Goal: Use online tool/utility: Utilize a website feature to perform a specific function

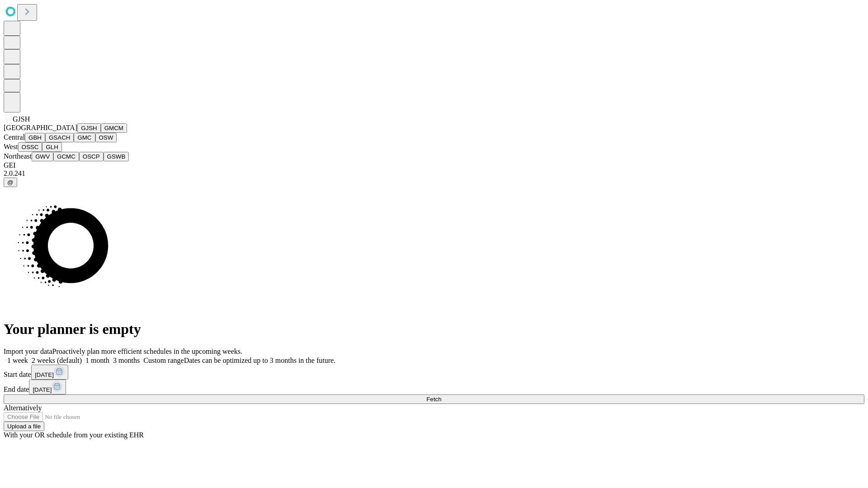
click at [77, 133] on button "GJSH" at bounding box center [89, 127] width 24 height 9
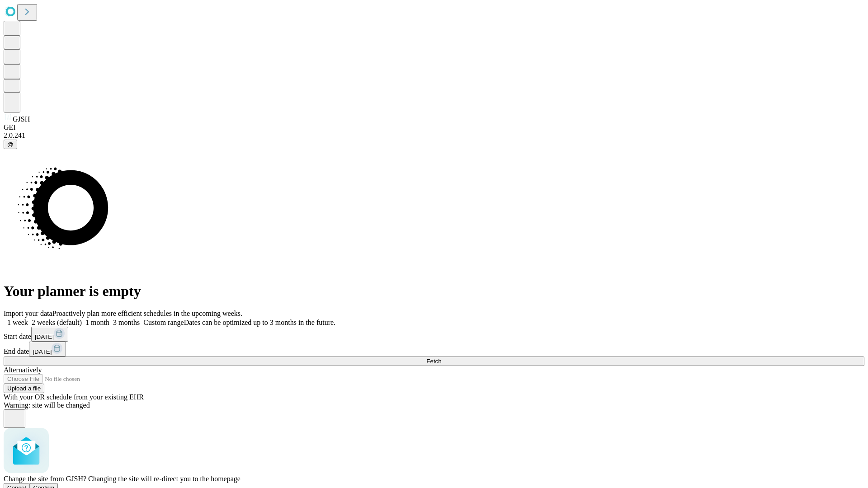
click at [55, 485] on span "Confirm" at bounding box center [43, 488] width 21 height 7
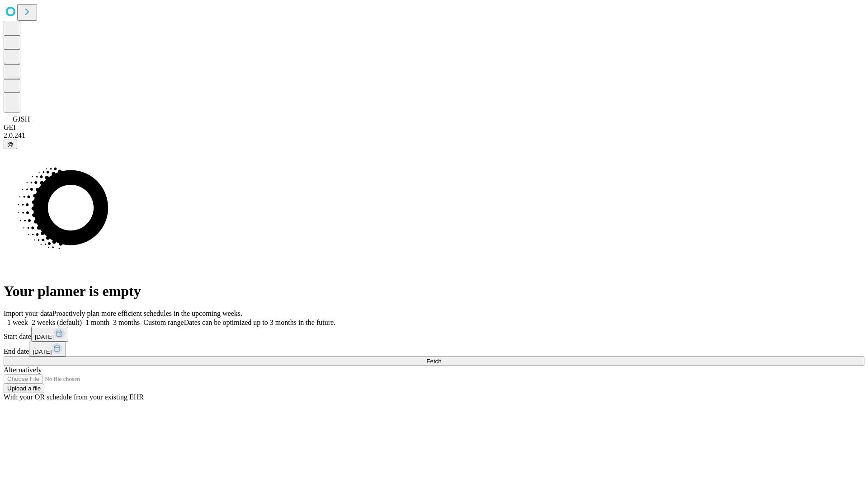
click at [28, 319] on label "1 week" at bounding box center [16, 323] width 24 height 8
click at [441, 358] on span "Fetch" at bounding box center [433, 361] width 15 height 7
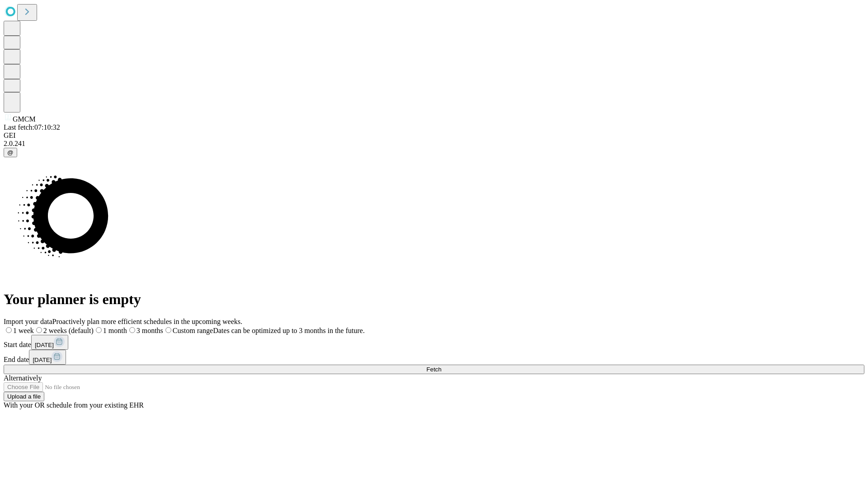
click at [34, 327] on label "1 week" at bounding box center [19, 331] width 30 height 8
click at [441, 366] on span "Fetch" at bounding box center [433, 369] width 15 height 7
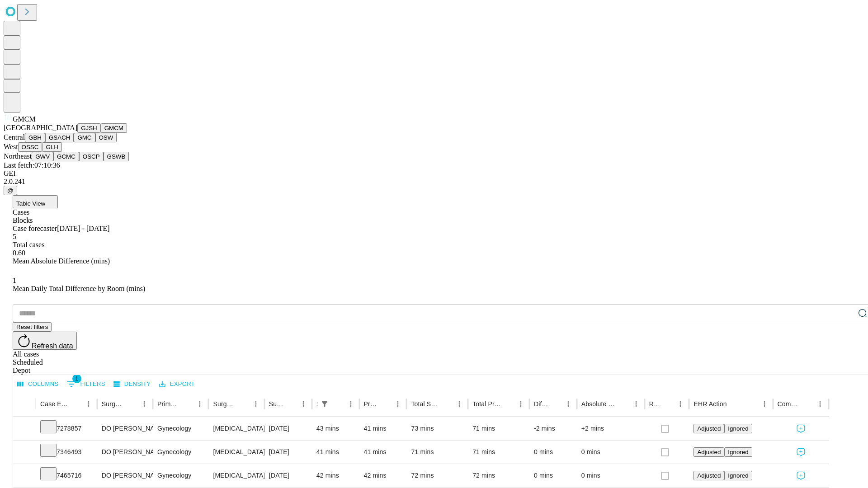
click at [45, 142] on button "GBH" at bounding box center [35, 137] width 20 height 9
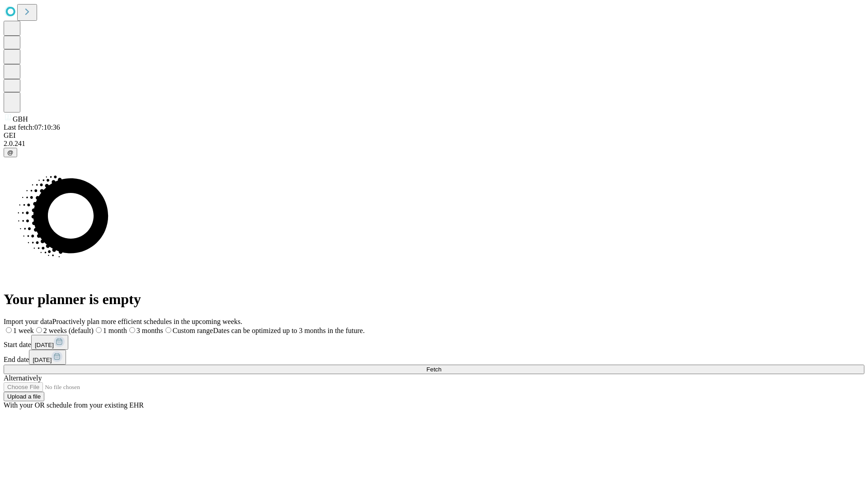
click at [34, 327] on label "1 week" at bounding box center [19, 331] width 30 height 8
click at [441, 366] on span "Fetch" at bounding box center [433, 369] width 15 height 7
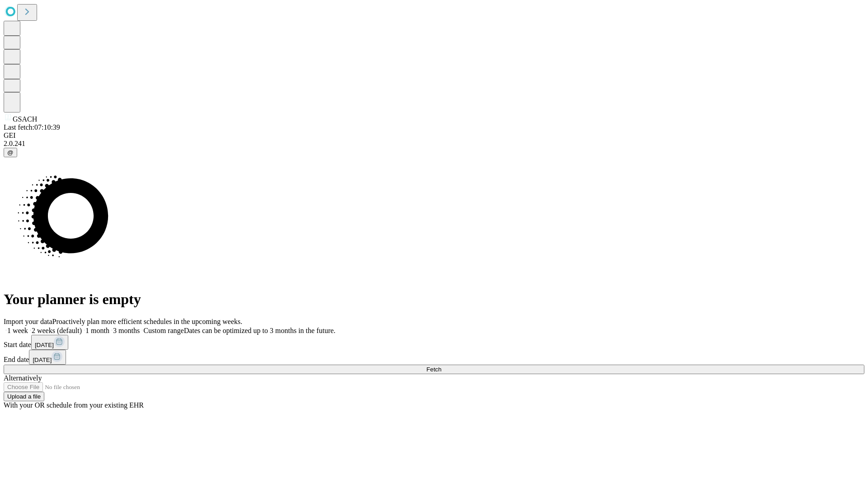
click at [28, 327] on label "1 week" at bounding box center [16, 331] width 24 height 8
click at [441, 366] on span "Fetch" at bounding box center [433, 369] width 15 height 7
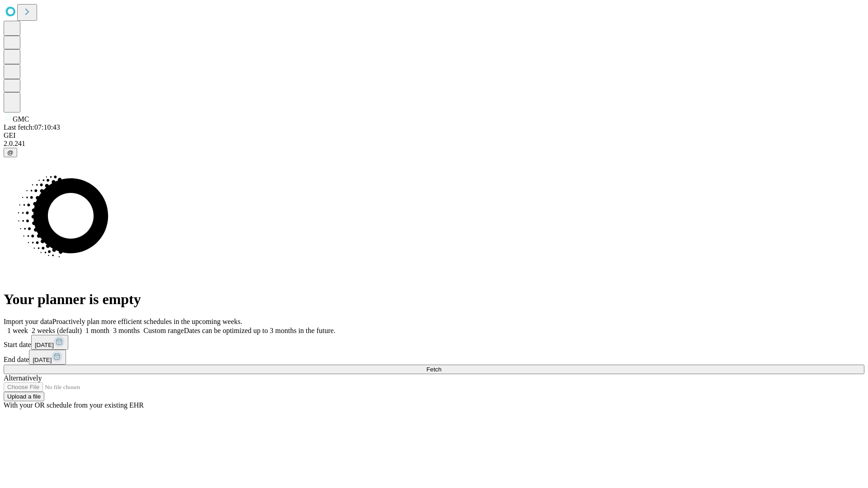
click at [28, 327] on label "1 week" at bounding box center [16, 331] width 24 height 8
click at [441, 366] on span "Fetch" at bounding box center [433, 369] width 15 height 7
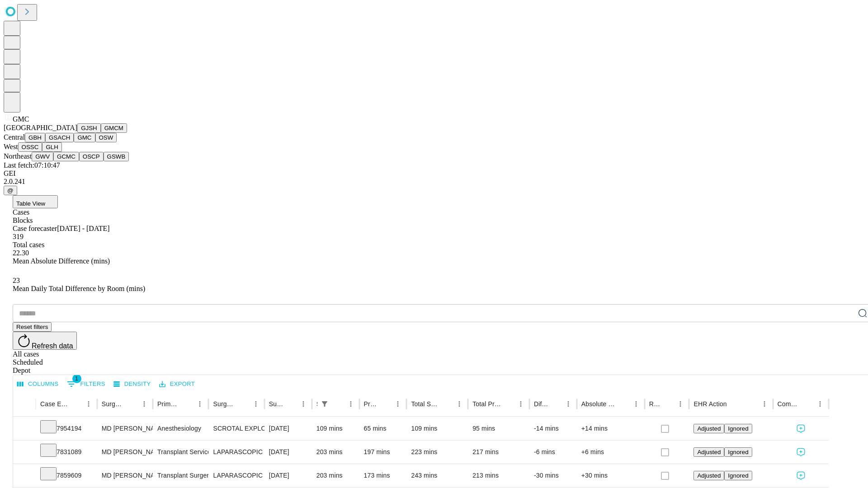
click at [95, 142] on button "OSW" at bounding box center [106, 137] width 22 height 9
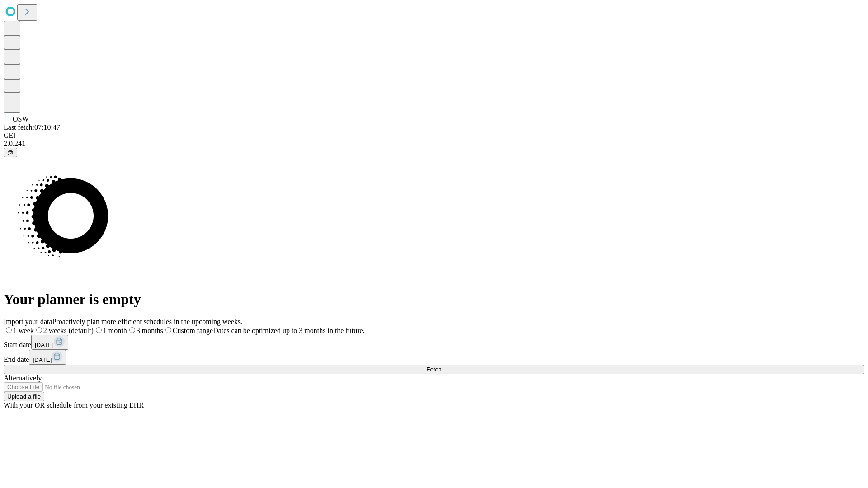
click at [34, 327] on label "1 week" at bounding box center [19, 331] width 30 height 8
click at [441, 366] on span "Fetch" at bounding box center [433, 369] width 15 height 7
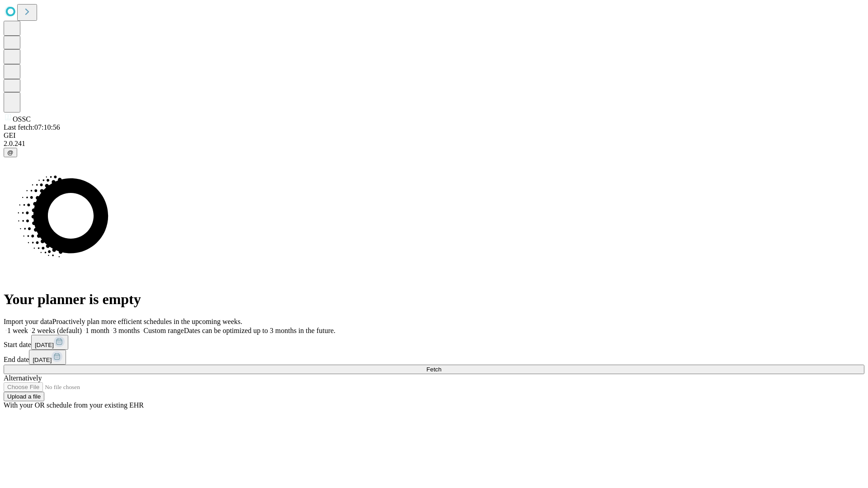
click at [28, 327] on label "1 week" at bounding box center [16, 331] width 24 height 8
click at [441, 366] on span "Fetch" at bounding box center [433, 369] width 15 height 7
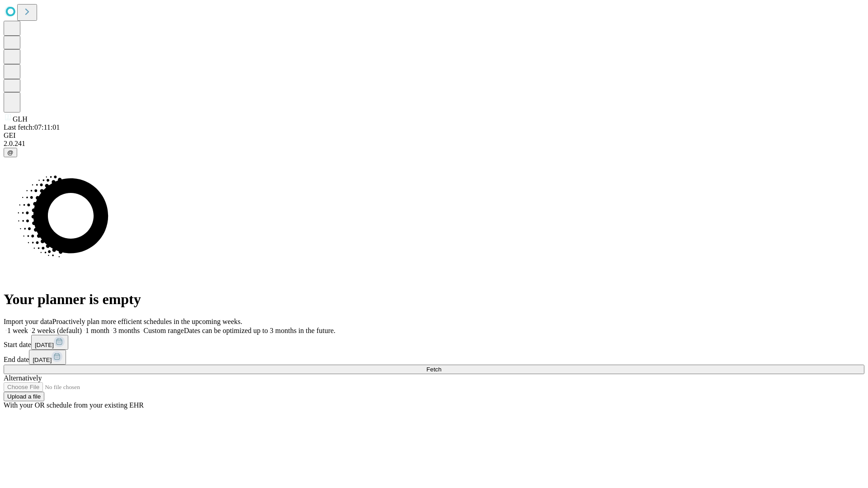
click at [28, 327] on label "1 week" at bounding box center [16, 331] width 24 height 8
click at [441, 366] on span "Fetch" at bounding box center [433, 369] width 15 height 7
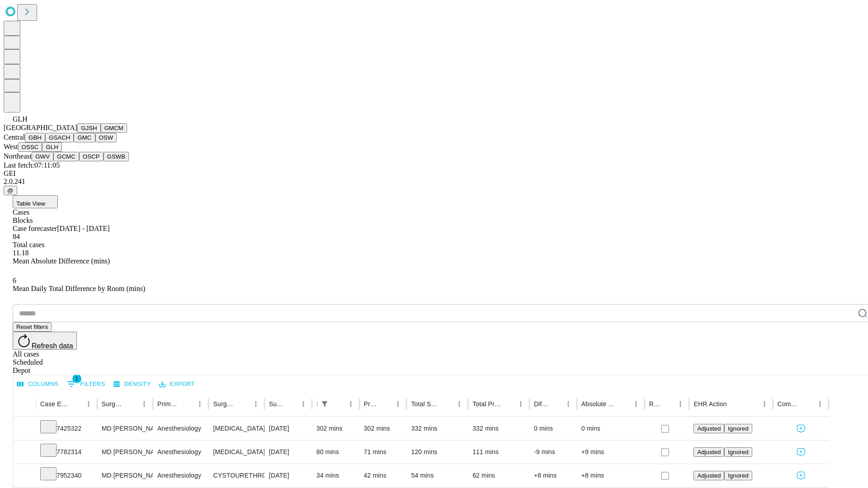
click at [53, 161] on button "GWV" at bounding box center [43, 156] width 22 height 9
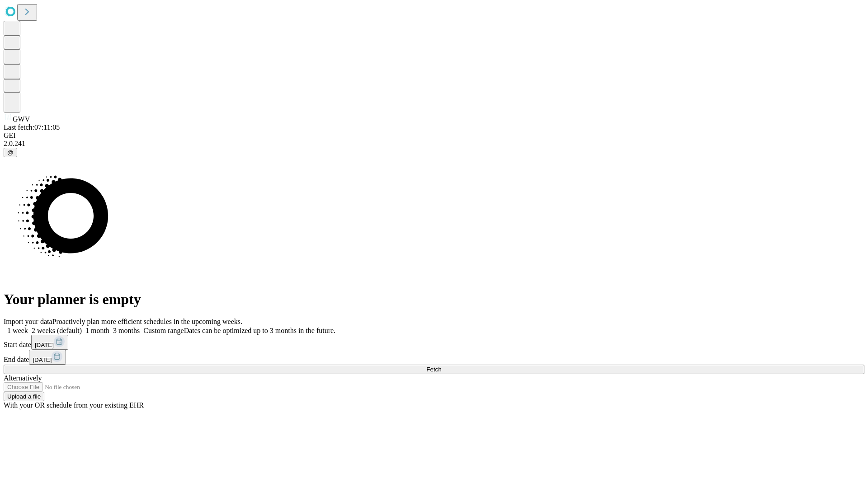
click at [28, 327] on label "1 week" at bounding box center [16, 331] width 24 height 8
click at [441, 366] on span "Fetch" at bounding box center [433, 369] width 15 height 7
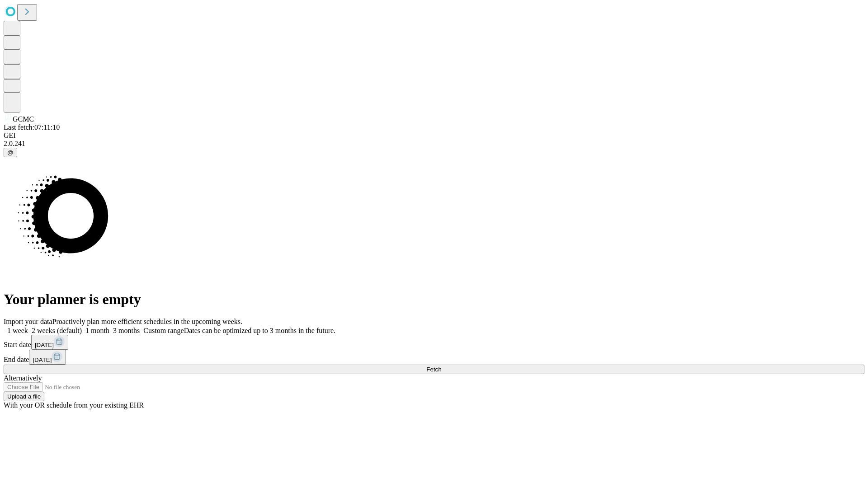
click at [28, 327] on label "1 week" at bounding box center [16, 331] width 24 height 8
click at [441, 366] on span "Fetch" at bounding box center [433, 369] width 15 height 7
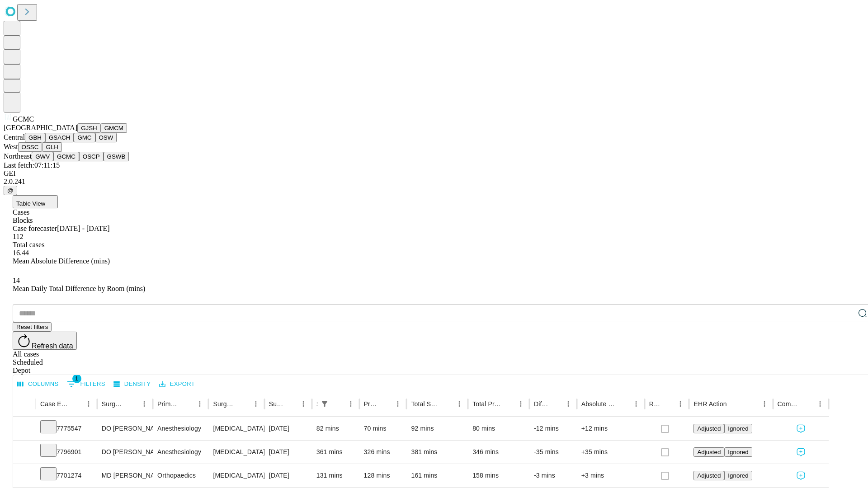
click at [79, 161] on button "OSCP" at bounding box center [91, 156] width 24 height 9
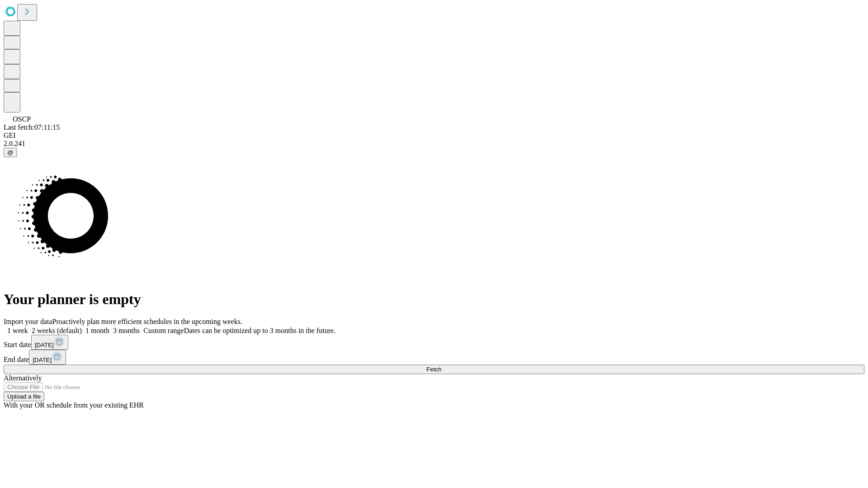
click at [28, 327] on label "1 week" at bounding box center [16, 331] width 24 height 8
click at [441, 366] on span "Fetch" at bounding box center [433, 369] width 15 height 7
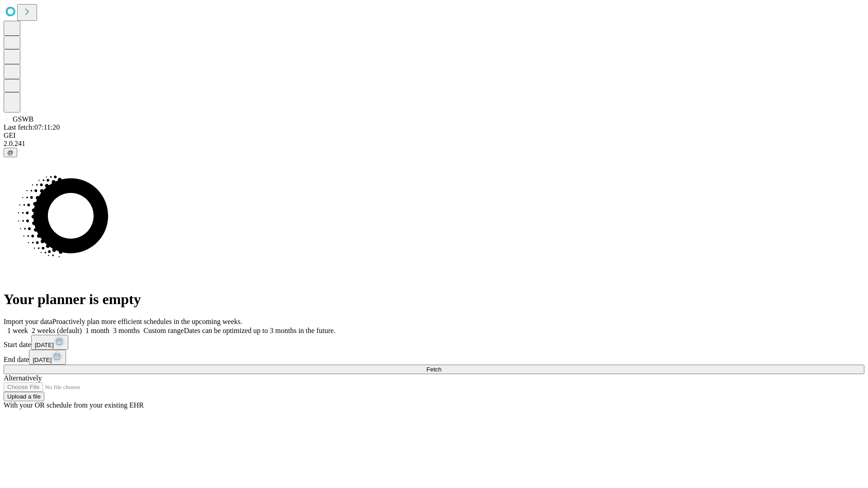
click at [28, 327] on label "1 week" at bounding box center [16, 331] width 24 height 8
click at [441, 366] on span "Fetch" at bounding box center [433, 369] width 15 height 7
